Goal: Navigation & Orientation: Find specific page/section

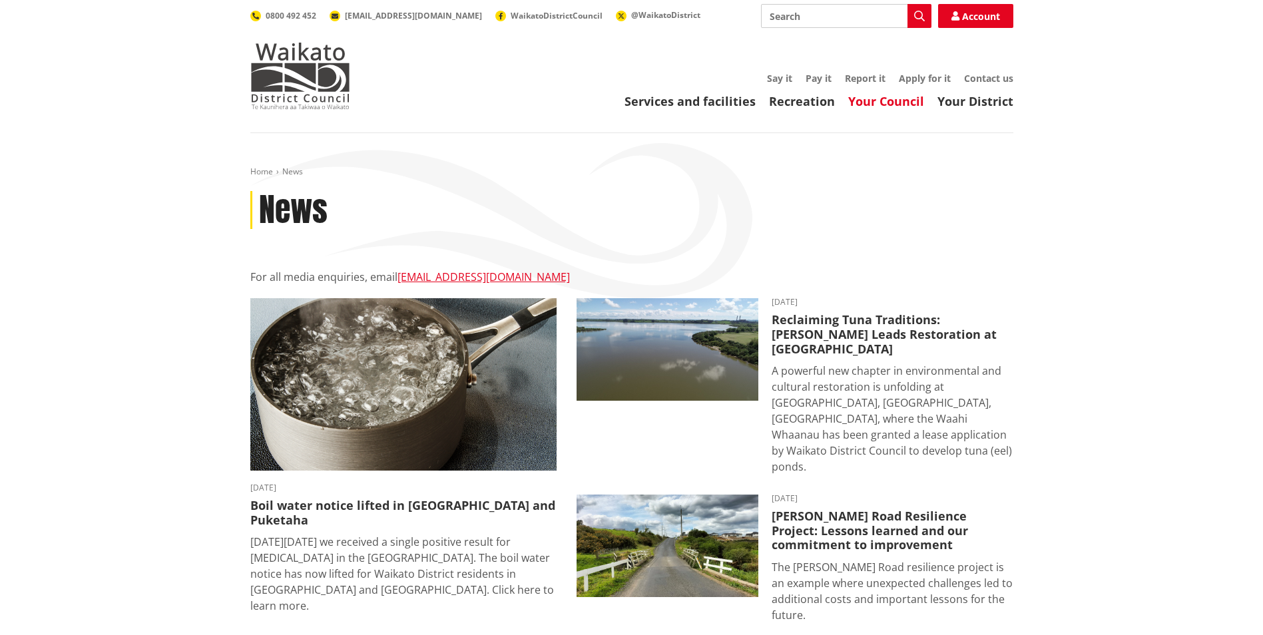
click at [886, 102] on link "Your Council" at bounding box center [886, 101] width 76 height 16
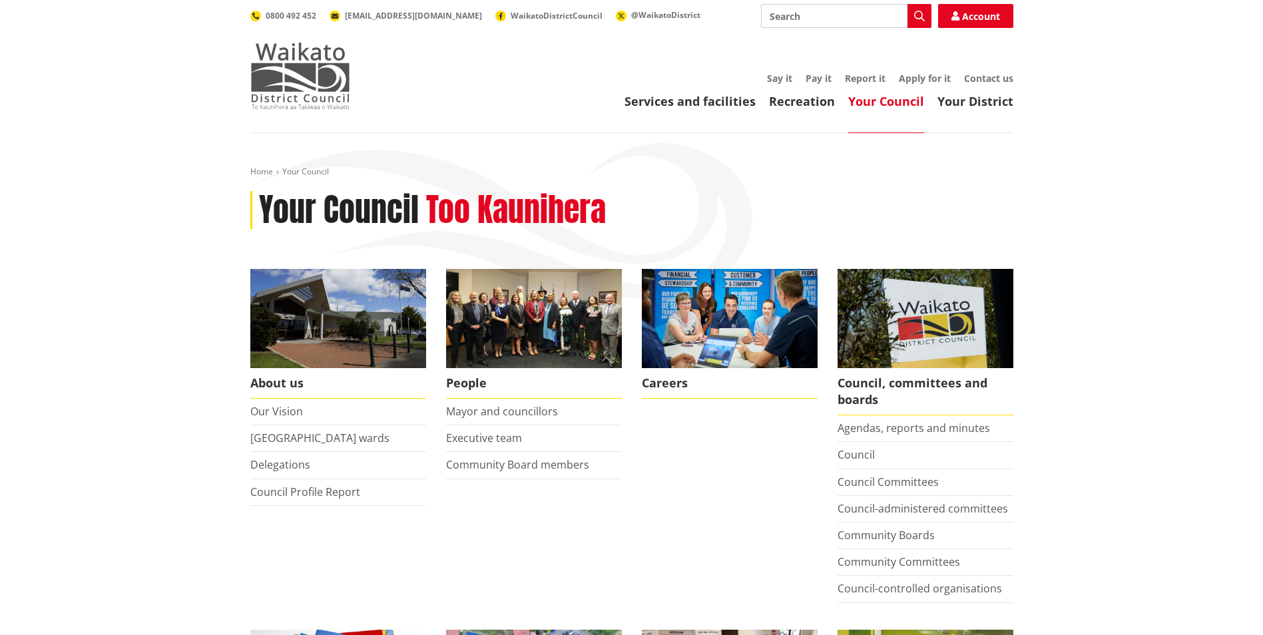
click at [316, 83] on img at bounding box center [300, 76] width 100 height 67
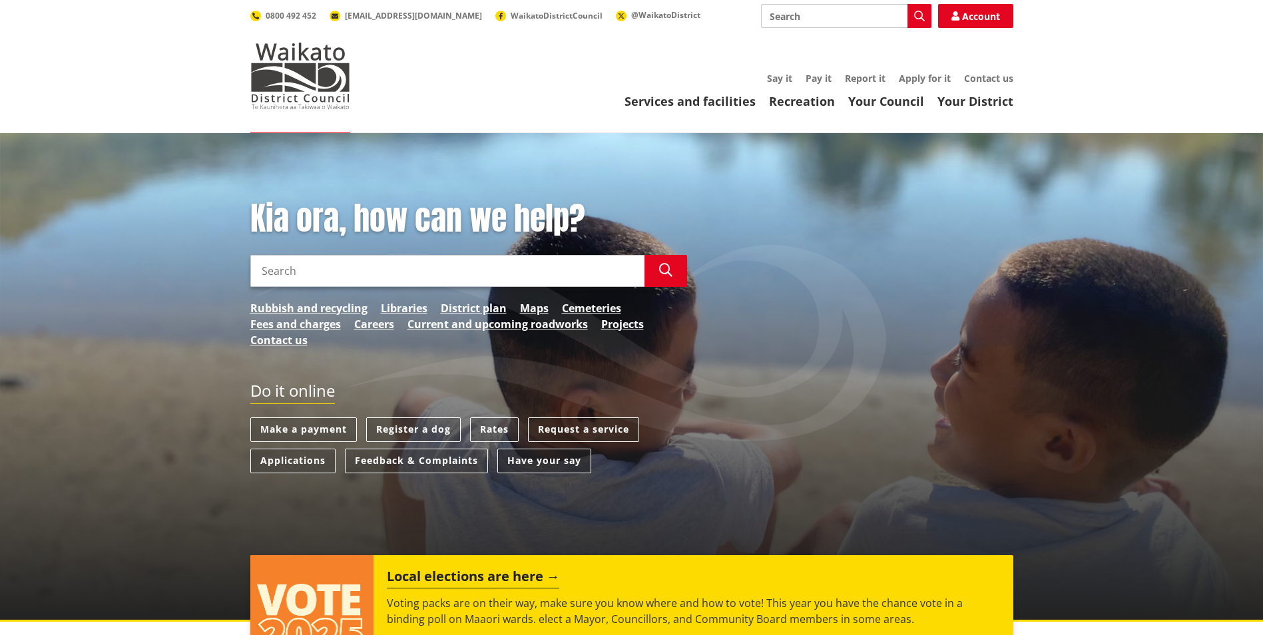
click at [517, 462] on link "Have your say" at bounding box center [544, 461] width 94 height 25
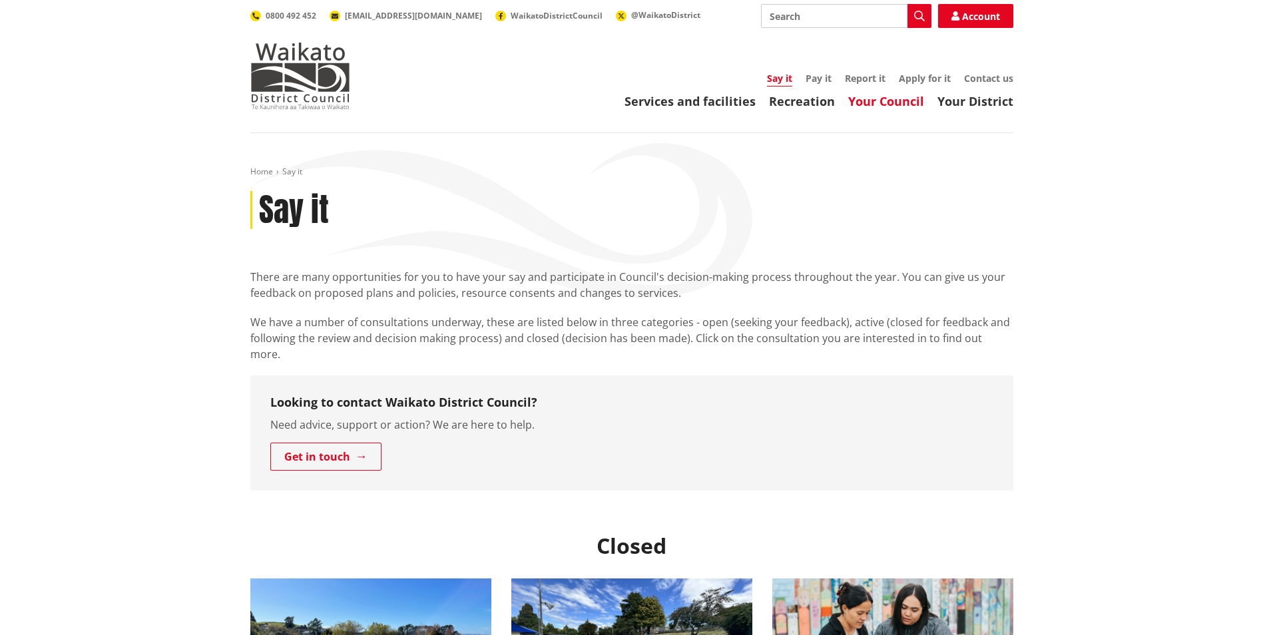
click at [869, 109] on link "Your Council" at bounding box center [886, 101] width 76 height 16
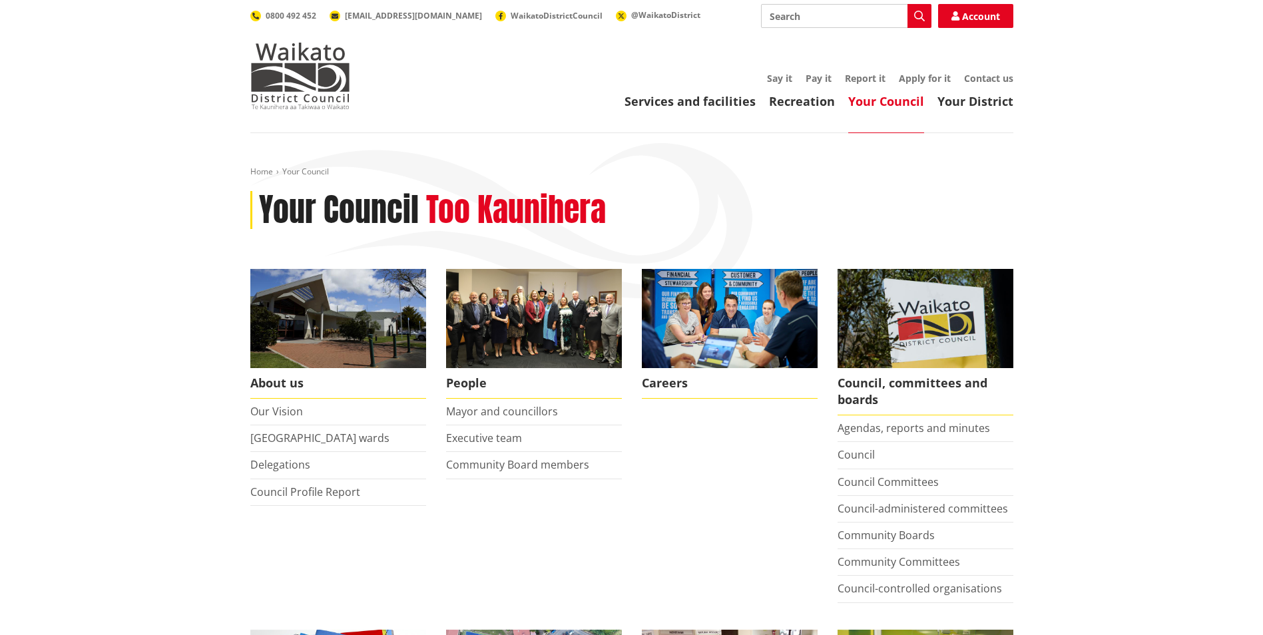
click at [886, 101] on link "Your Council" at bounding box center [886, 101] width 76 height 16
click at [304, 86] on img at bounding box center [300, 76] width 100 height 67
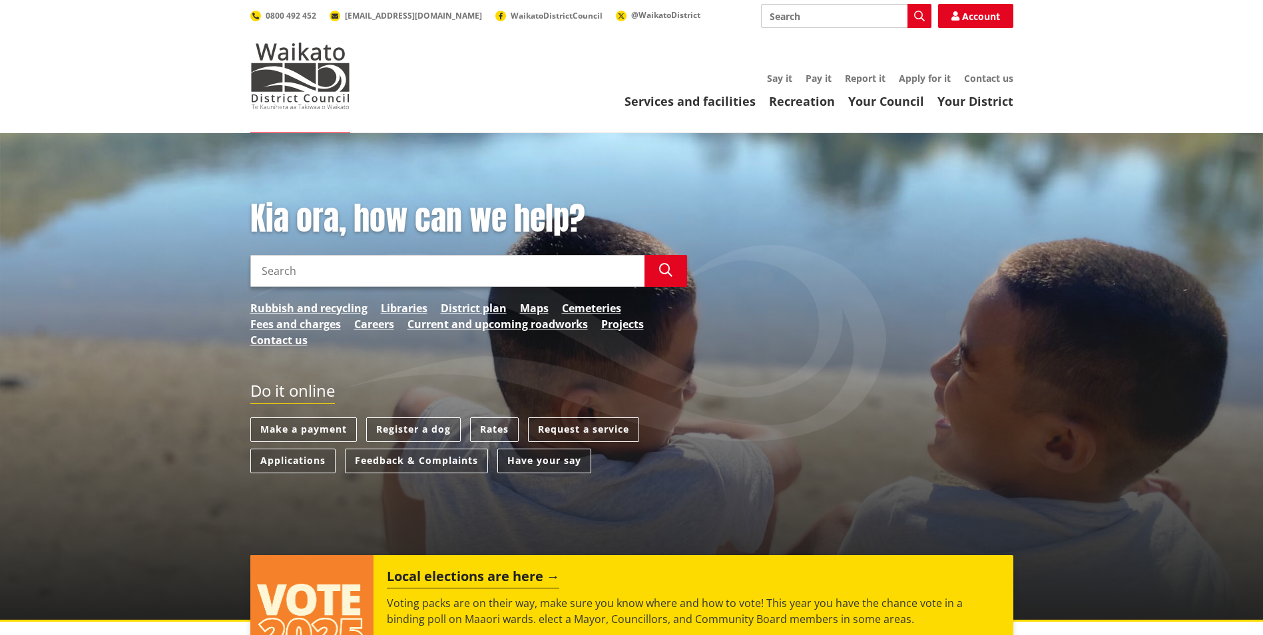
click at [533, 465] on link "Have your say" at bounding box center [544, 461] width 94 height 25
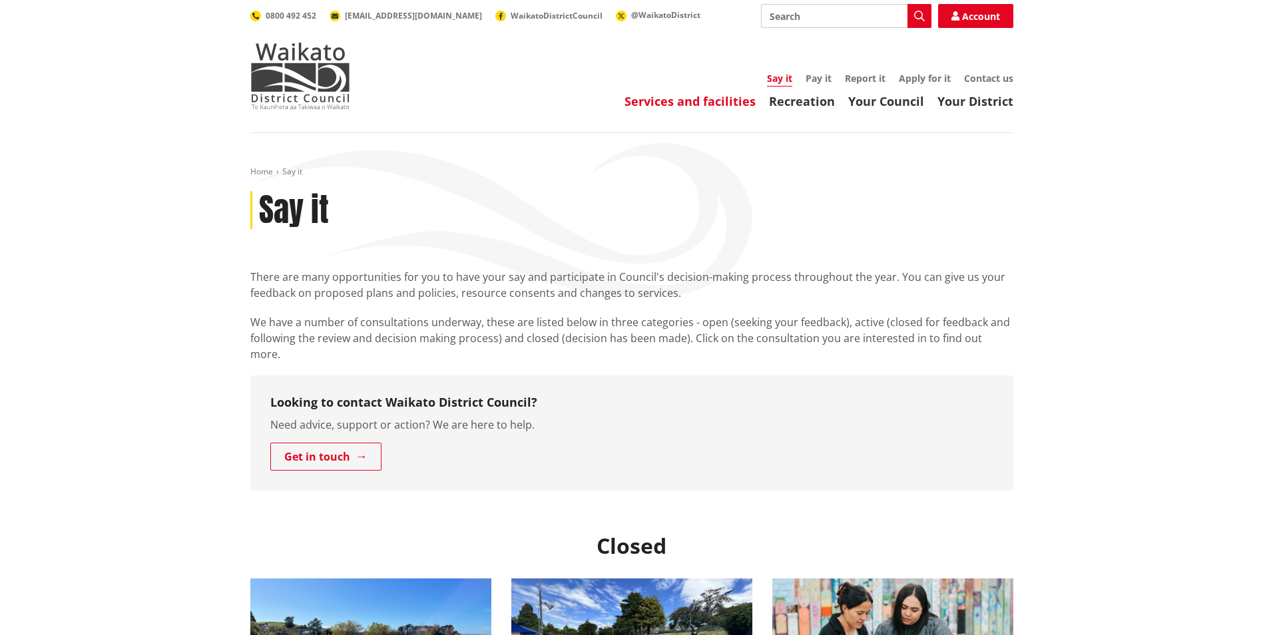
click at [652, 104] on link "Services and facilities" at bounding box center [689, 101] width 131 height 16
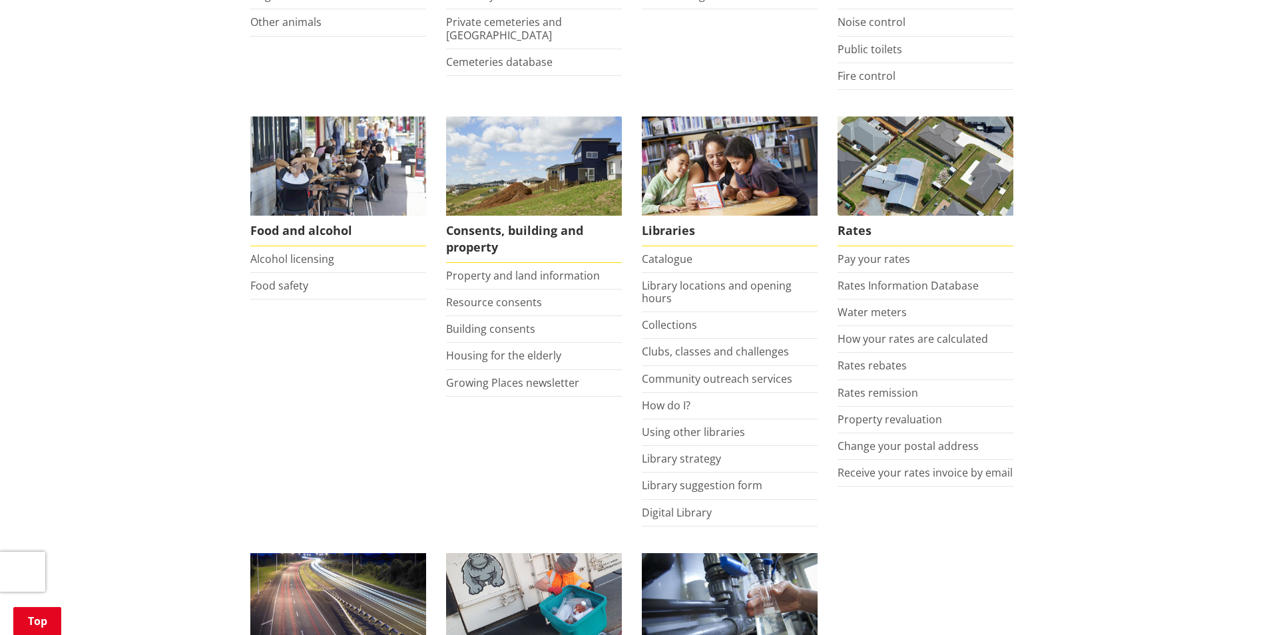
scroll to position [466, 0]
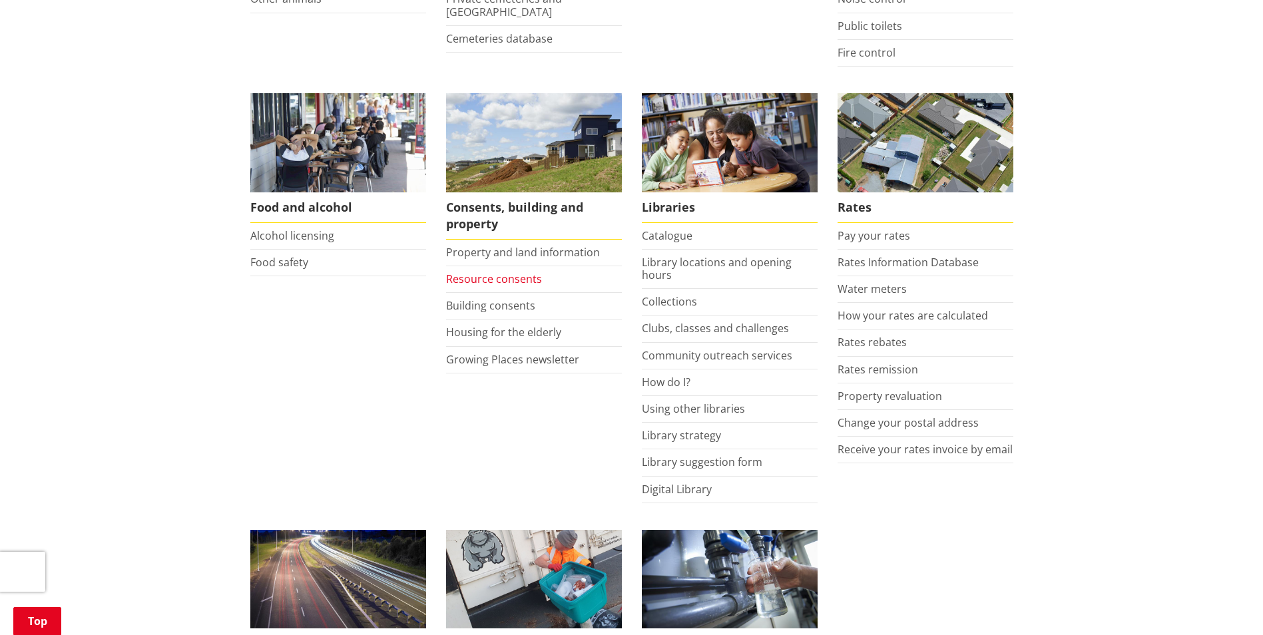
click at [511, 273] on link "Resource consents" at bounding box center [494, 279] width 96 height 15
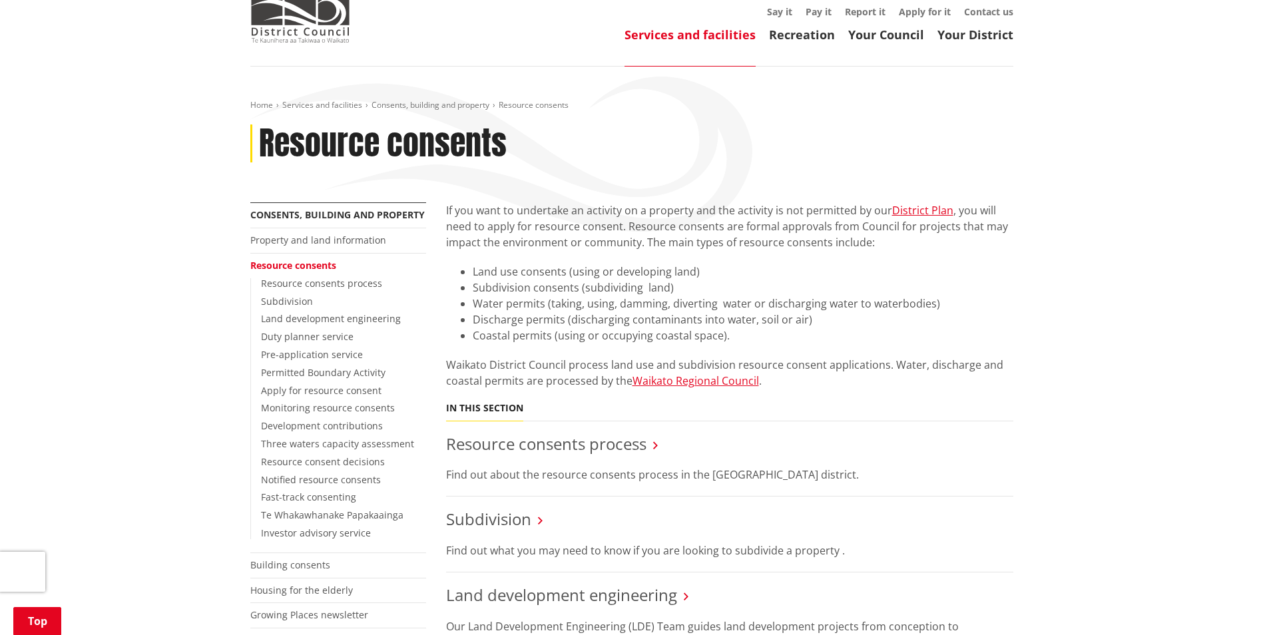
scroll to position [266, 0]
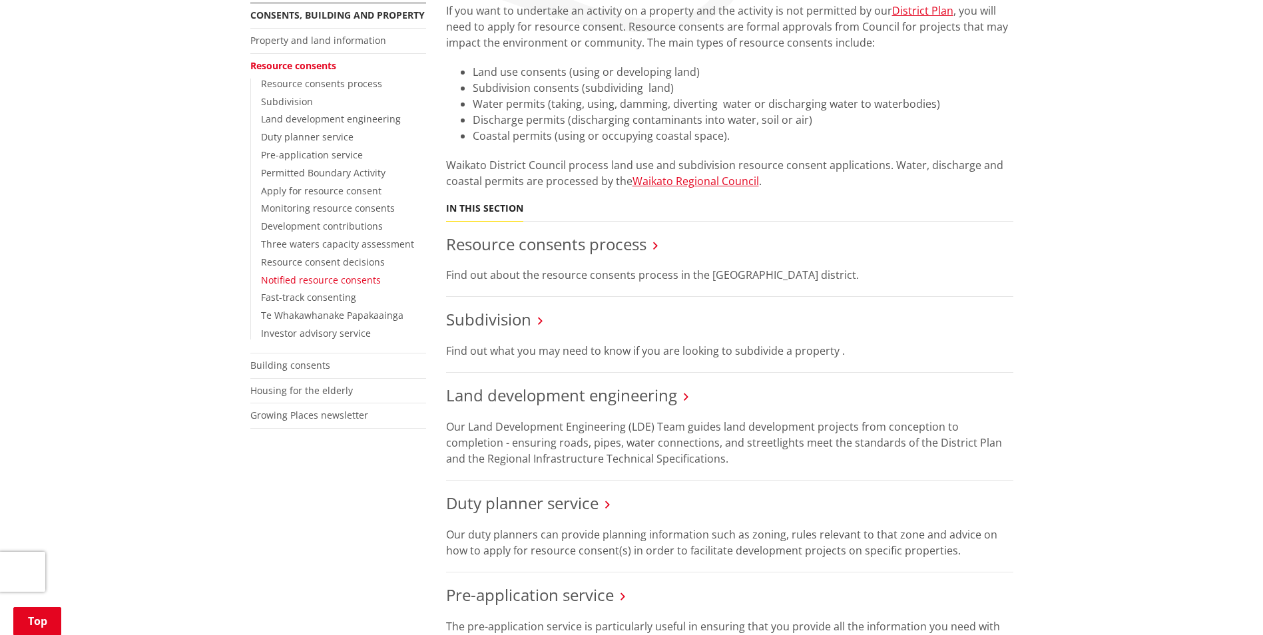
click at [342, 276] on link "Notified resource consents" at bounding box center [321, 280] width 120 height 13
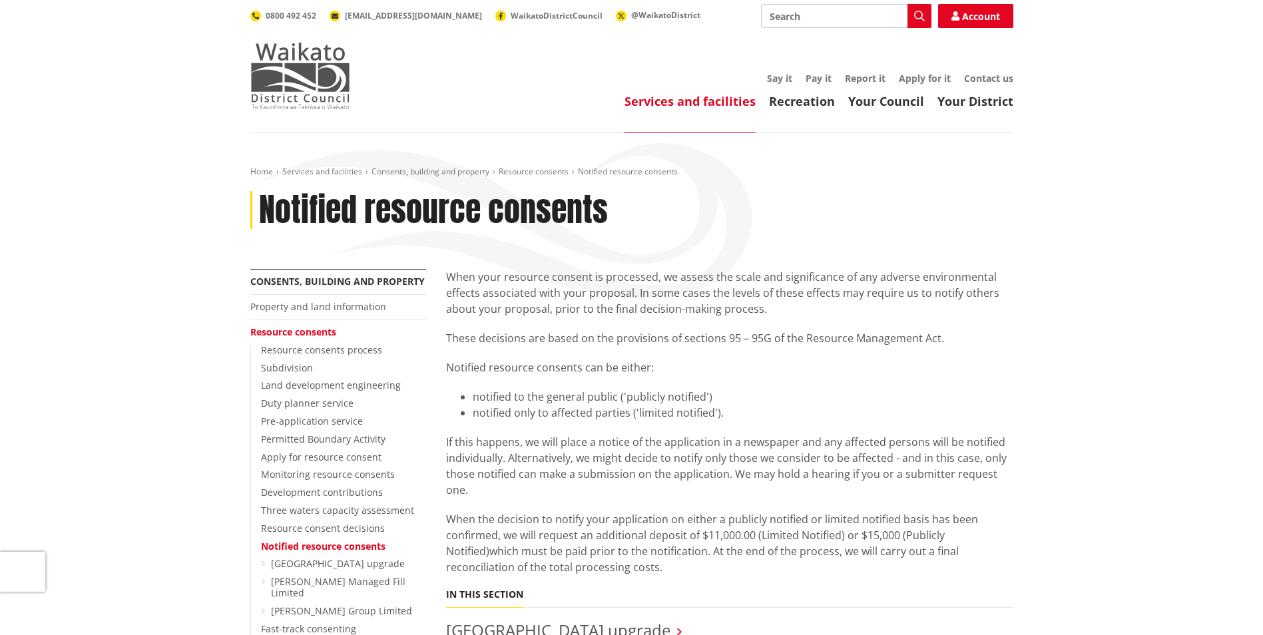
click at [312, 73] on img at bounding box center [300, 76] width 100 height 67
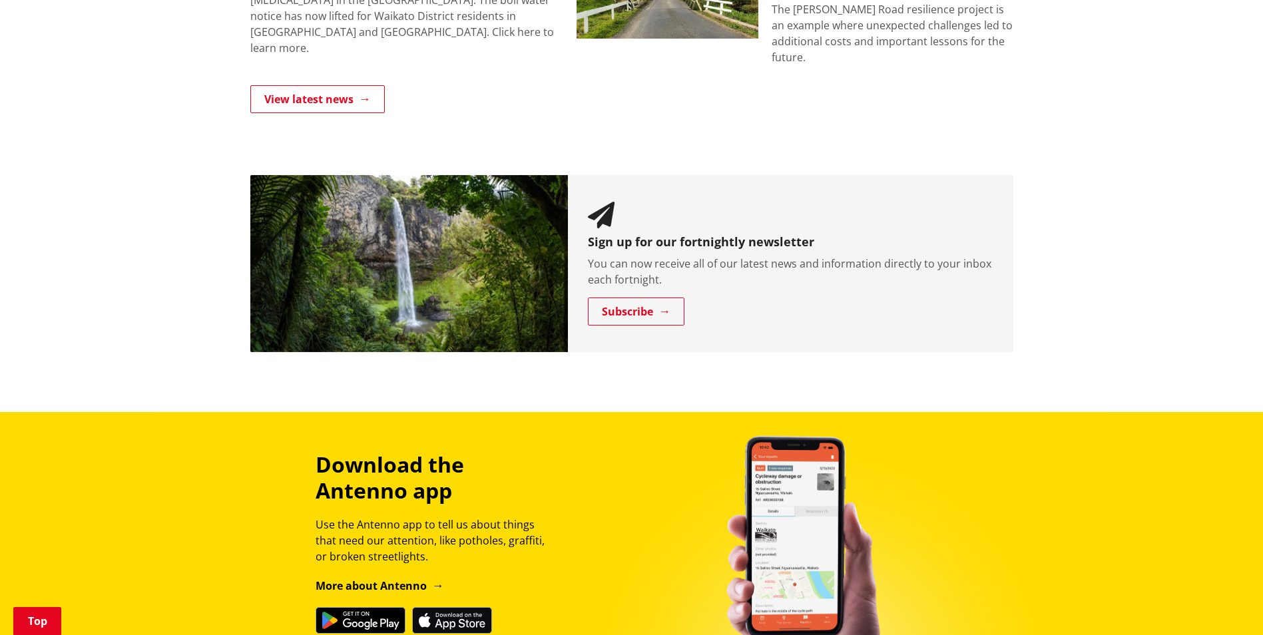
scroll to position [1198, 0]
